Goal: Information Seeking & Learning: Learn about a topic

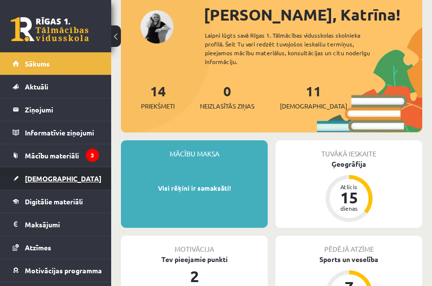
scroll to position [98, 0]
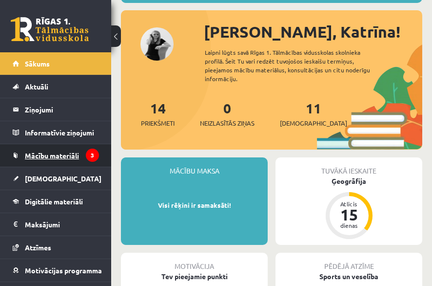
click at [61, 155] on span "Mācību materiāli" at bounding box center [52, 155] width 54 height 9
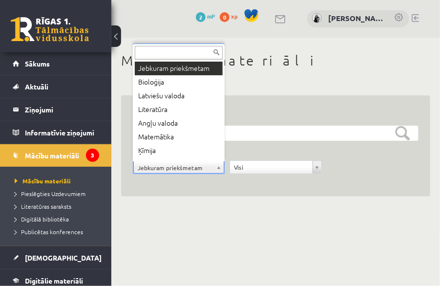
scroll to position [12, 0]
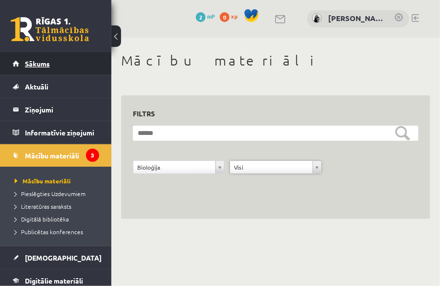
click at [41, 70] on link "Sākums" at bounding box center [56, 63] width 86 height 22
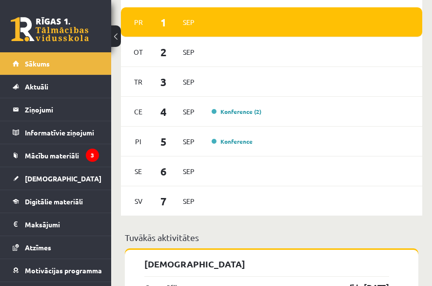
scroll to position [976, 0]
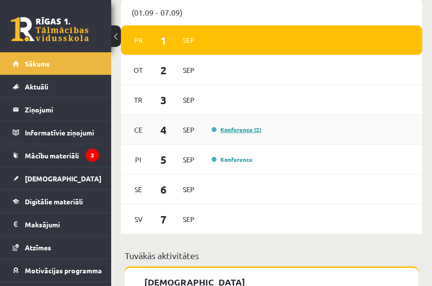
click at [228, 130] on link "Konference (2)" at bounding box center [237, 129] width 50 height 8
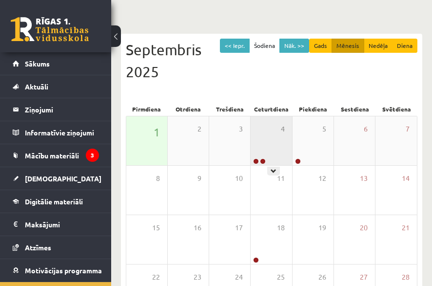
scroll to position [54, 0]
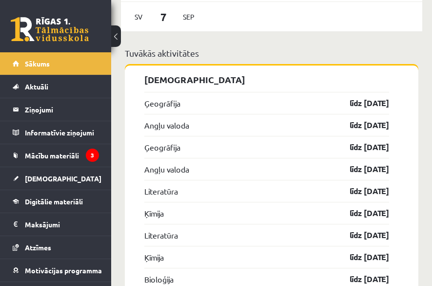
scroll to position [1220, 0]
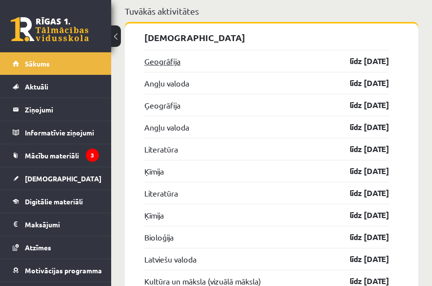
click at [162, 64] on link "Ģeogrāfija" at bounding box center [162, 61] width 36 height 12
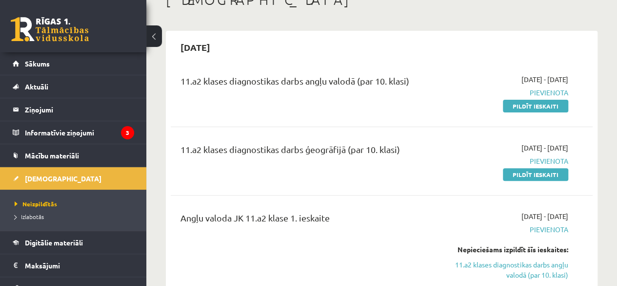
scroll to position [49, 0]
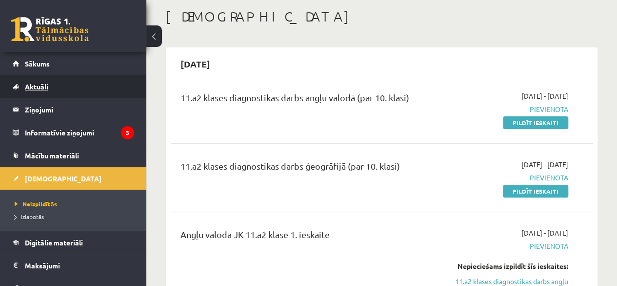
click at [34, 85] on span "Aktuāli" at bounding box center [36, 86] width 23 height 9
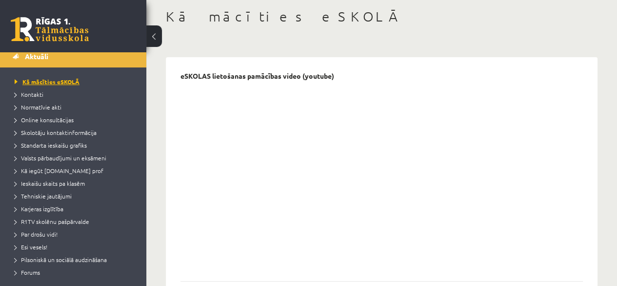
scroll to position [49, 0]
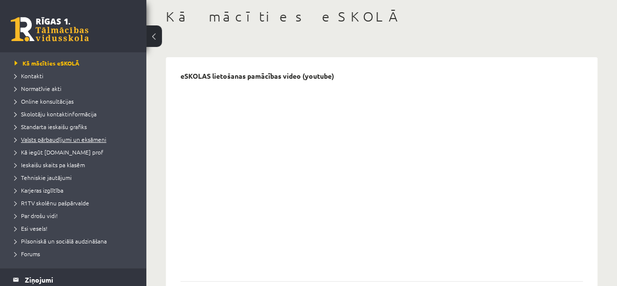
click at [54, 136] on span "Valsts pārbaudījumi un eksāmeni" at bounding box center [61, 139] width 92 height 8
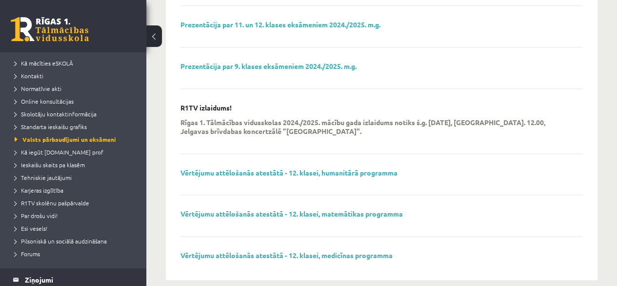
scroll to position [468, 0]
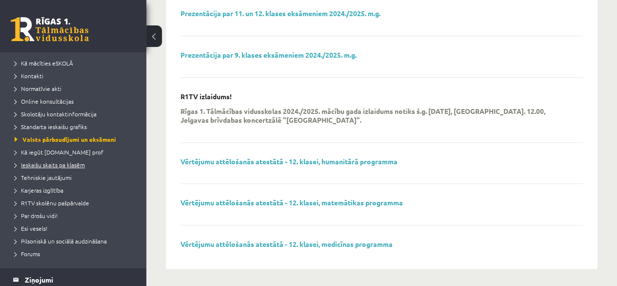
click at [67, 164] on span "Ieskaišu skaits pa klasēm" at bounding box center [50, 165] width 70 height 8
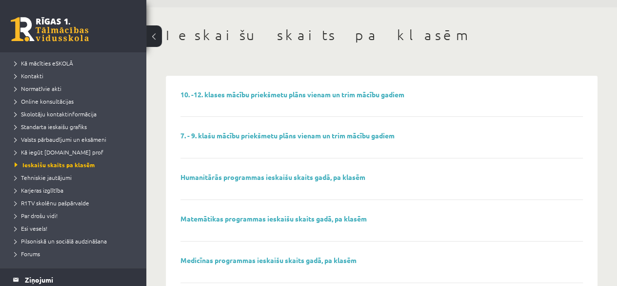
scroll to position [49, 0]
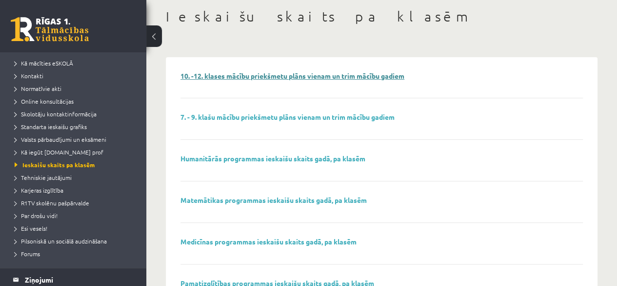
click at [284, 77] on link "10. -12. klases mācību priekšmetu plāns vienam un trim mācību gadiem" at bounding box center [293, 75] width 224 height 9
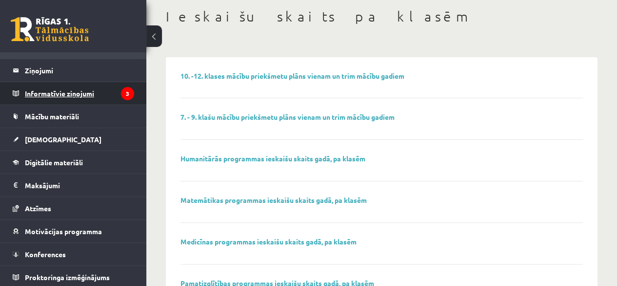
scroll to position [258, 0]
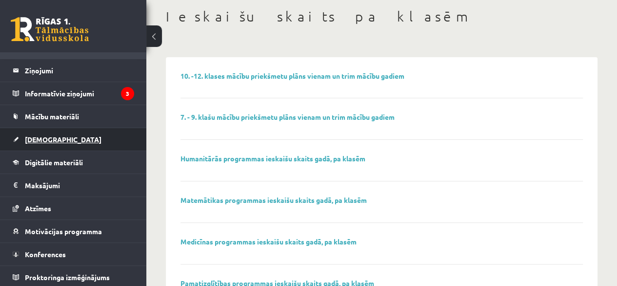
click at [52, 135] on span "[DEMOGRAPHIC_DATA]" at bounding box center [63, 139] width 77 height 9
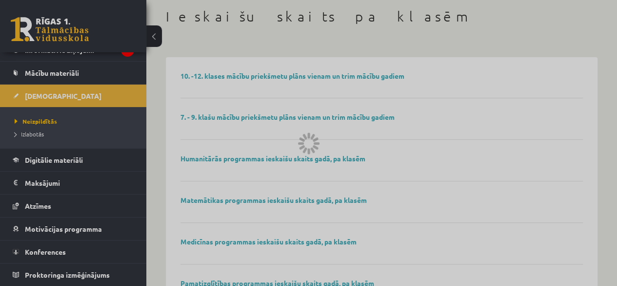
scroll to position [80, 0]
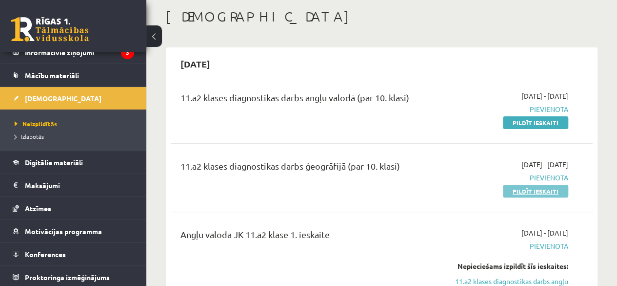
click at [432, 189] on link "Pildīt ieskaiti" at bounding box center [535, 190] width 65 height 13
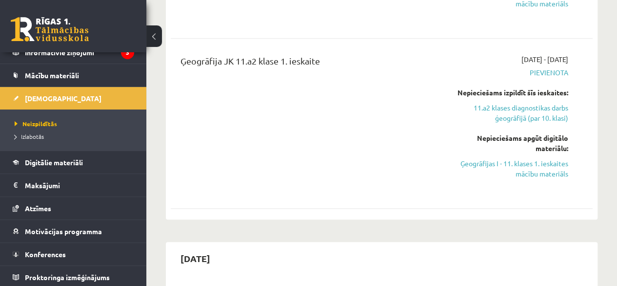
scroll to position [390, 0]
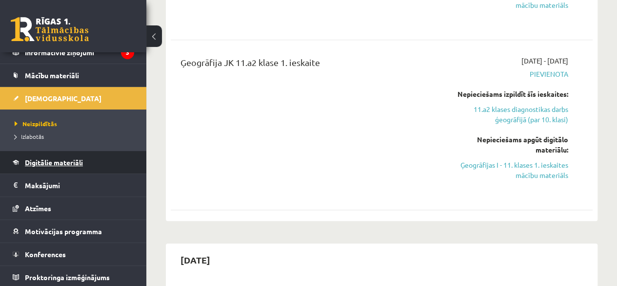
click at [70, 161] on span "Digitālie materiāli" at bounding box center [54, 162] width 58 height 9
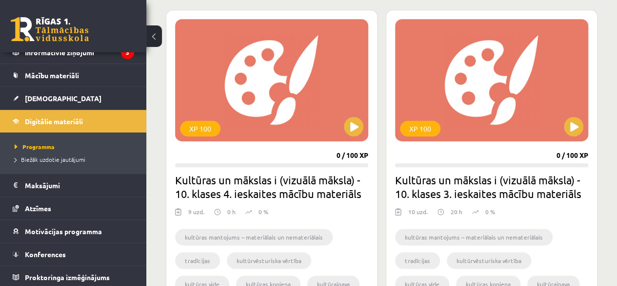
scroll to position [283, 0]
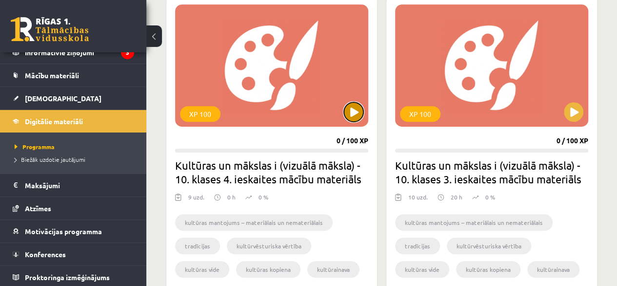
click at [351, 110] on button at bounding box center [354, 112] width 20 height 20
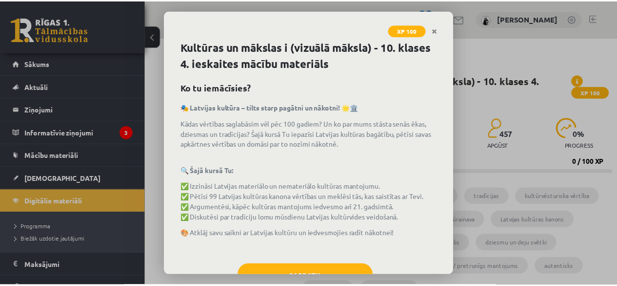
scroll to position [36, 0]
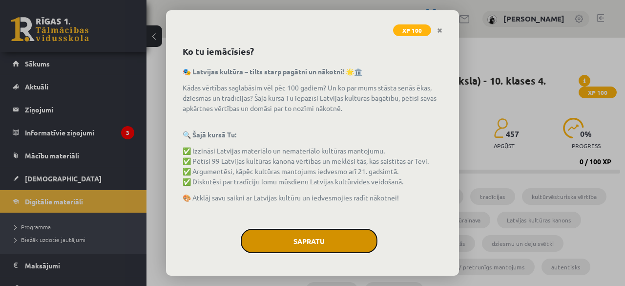
click at [303, 232] on button "Sapratu" at bounding box center [309, 240] width 137 height 24
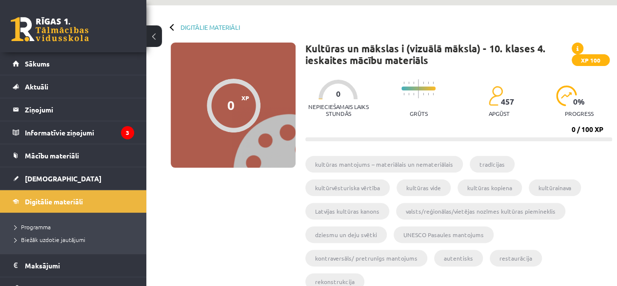
scroll to position [49, 0]
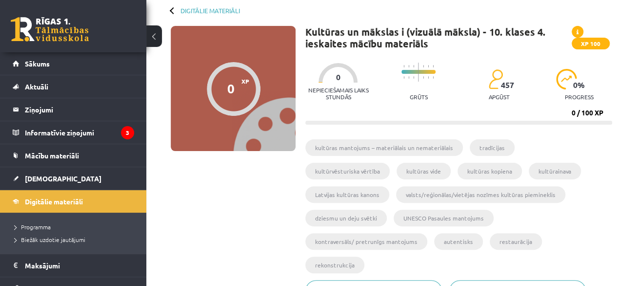
click at [175, 9] on div at bounding box center [173, 10] width 7 height 7
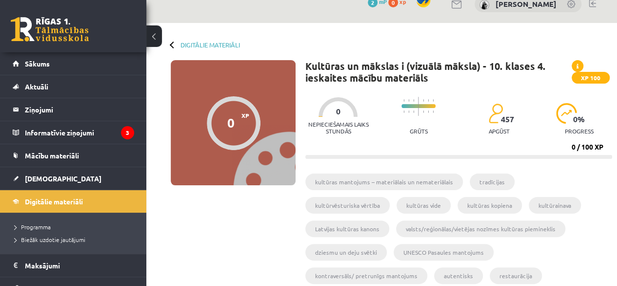
scroll to position [0, 0]
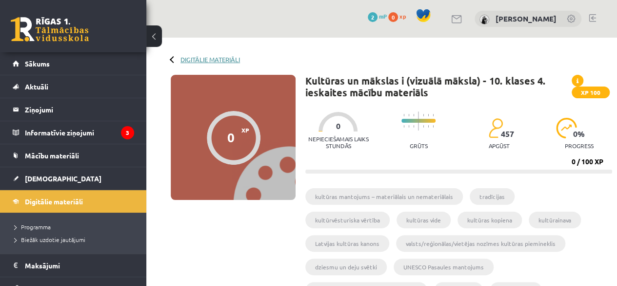
click at [214, 59] on link "Digitālie materiāli" at bounding box center [211, 59] width 60 height 7
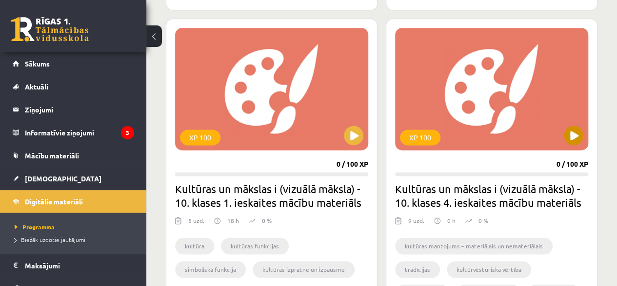
scroll to position [586, 0]
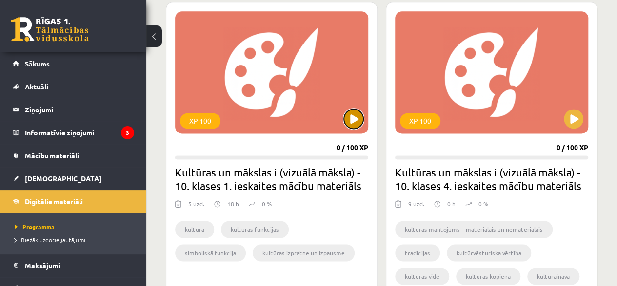
click at [352, 118] on button at bounding box center [354, 119] width 20 height 20
